Goal: Task Accomplishment & Management: Manage account settings

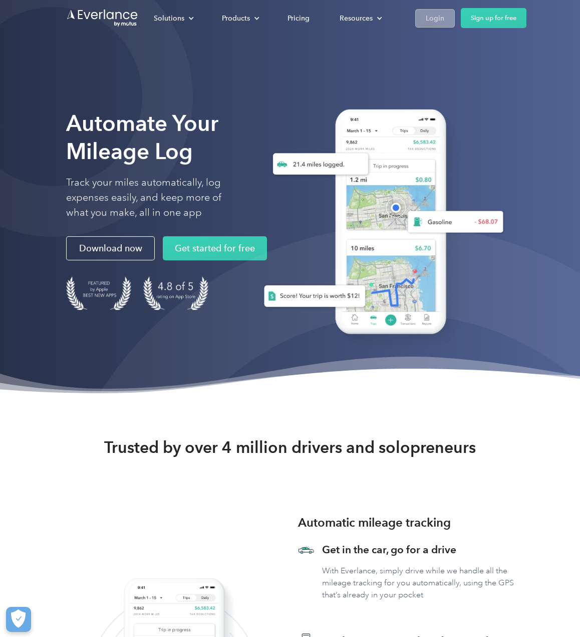
click at [444, 25] on link "Login" at bounding box center [435, 18] width 40 height 19
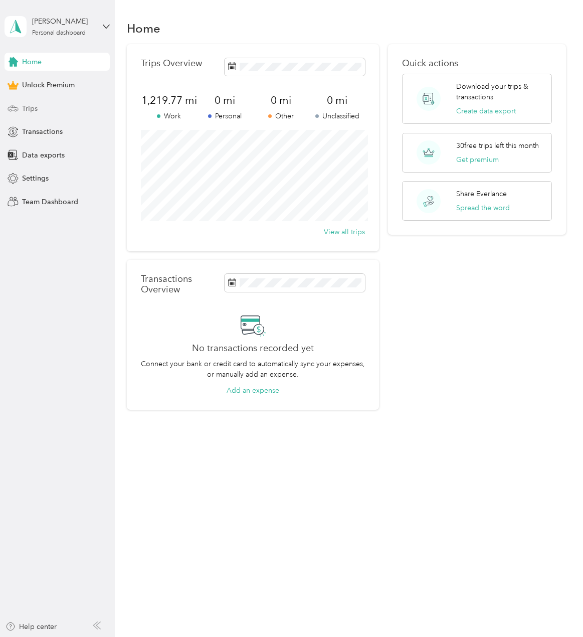
click at [34, 111] on span "Trips" at bounding box center [30, 108] width 16 height 11
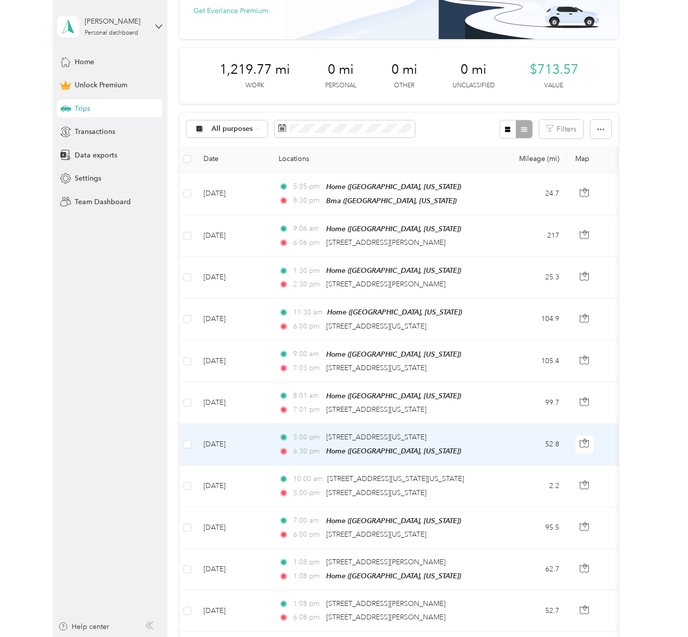
scroll to position [100, 0]
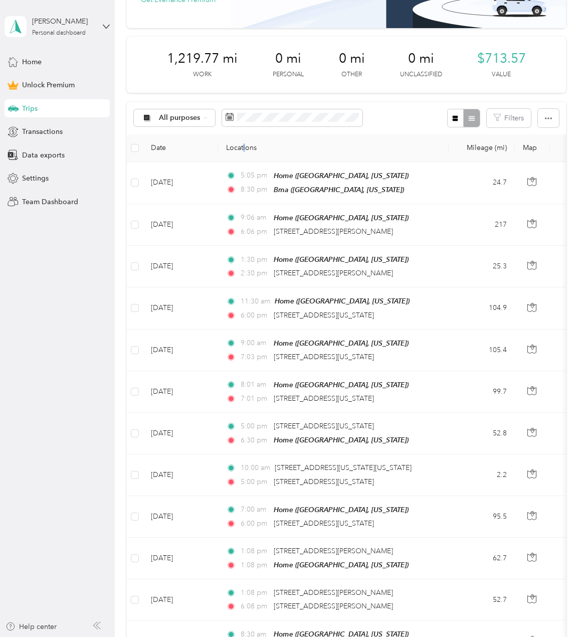
click at [247, 144] on th "Locations" at bounding box center [333, 148] width 231 height 28
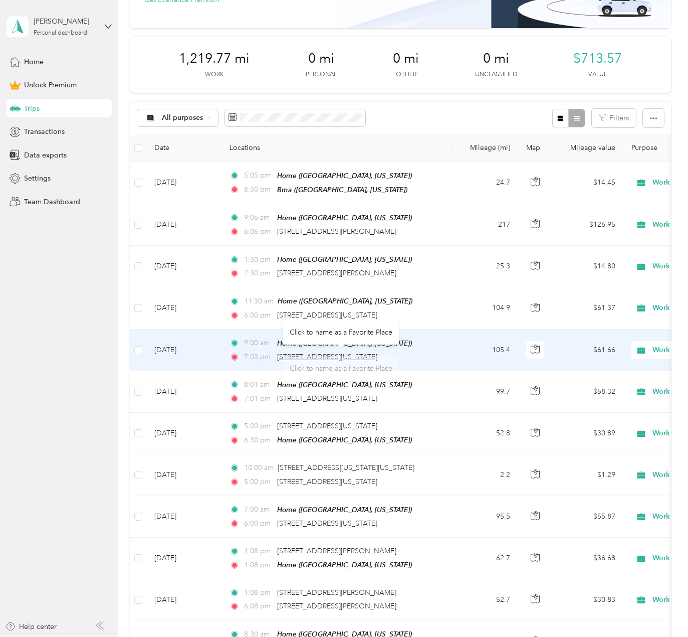
click at [377, 352] on span "[STREET_ADDRESS][US_STATE]" at bounding box center [327, 356] width 100 height 9
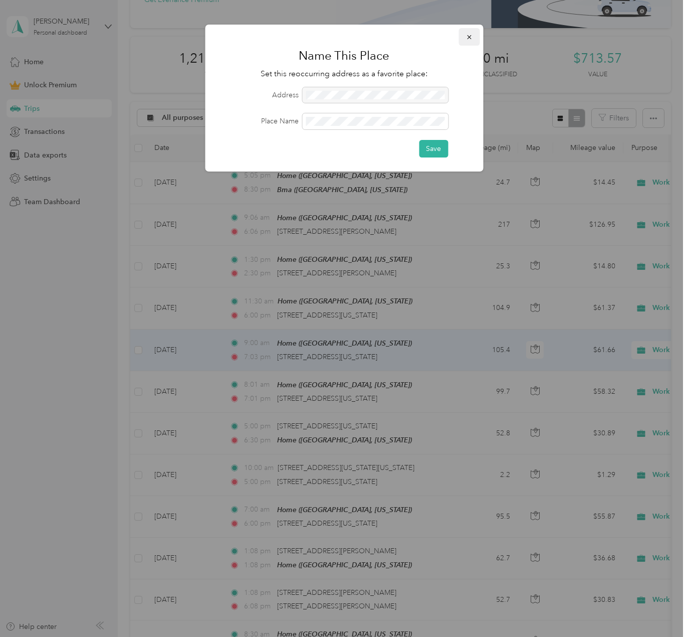
click at [467, 36] on icon "button" at bounding box center [469, 37] width 7 height 7
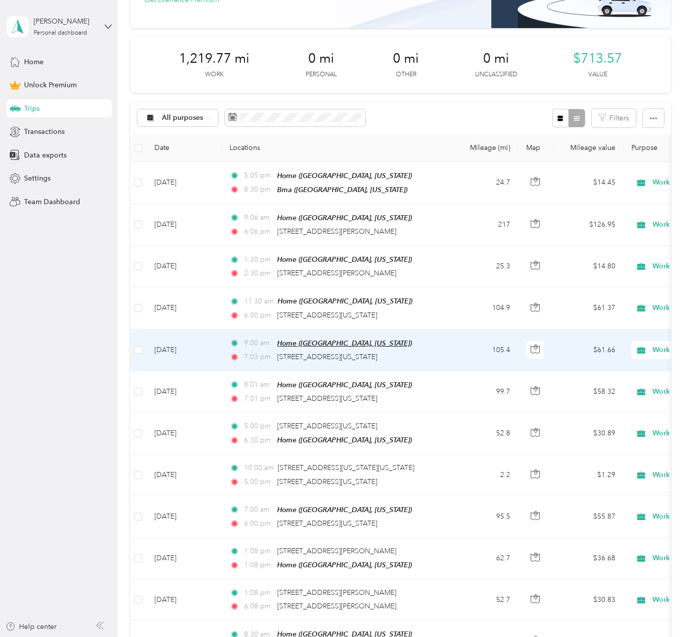
click at [359, 340] on span "Home ([GEOGRAPHIC_DATA], [US_STATE])" at bounding box center [344, 343] width 135 height 8
click at [227, 354] on td "9:00 am Home ([GEOGRAPHIC_DATA], [US_STATE]) 7:03 pm [STREET_ADDRESS][US_STATE]" at bounding box center [337, 350] width 231 height 42
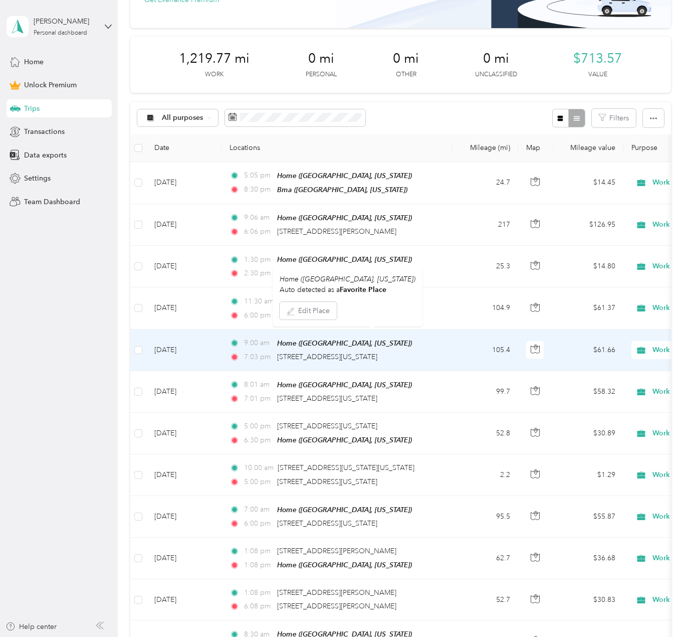
click at [225, 347] on div at bounding box center [569, 318] width 688 height 637
click at [181, 346] on td "[DATE]" at bounding box center [183, 350] width 75 height 42
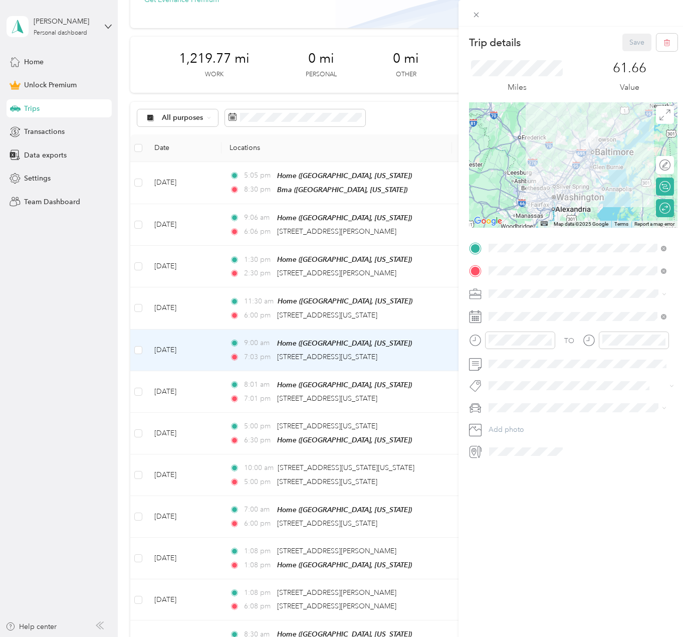
drag, startPoint x: 574, startPoint y: 535, endPoint x: 484, endPoint y: 57, distance: 486.6
click at [573, 535] on div "Trip details Save This trip cannot be edited because it is either under review,…" at bounding box center [574, 345] width 230 height 637
